Goal: Task Accomplishment & Management: Use online tool/utility

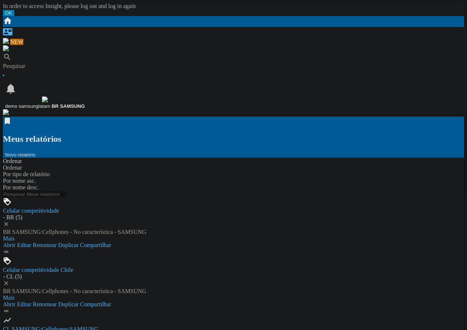
click at [38, 151] on button "Novo relatório" at bounding box center [20, 154] width 35 height 6
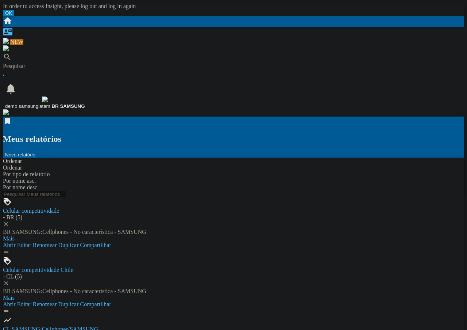
click at [38, 151] on button "Novo relatório" at bounding box center [20, 154] width 35 height 6
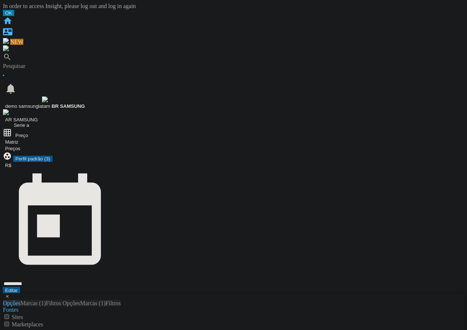
scroll to position [31, 0]
